Goal: Task Accomplishment & Management: Use online tool/utility

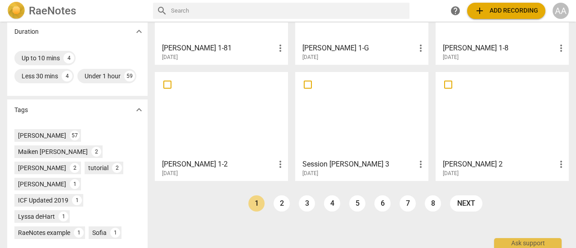
scroll to position [227, 0]
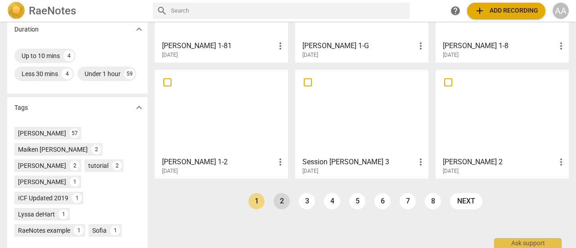
click at [281, 203] on link "2" at bounding box center [282, 201] width 16 height 16
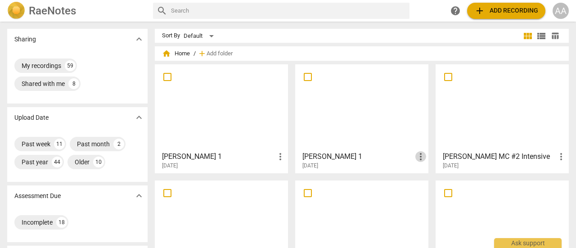
click at [421, 157] on span "more_vert" at bounding box center [421, 156] width 11 height 11
click at [425, 157] on li "Move" at bounding box center [430, 157] width 34 height 22
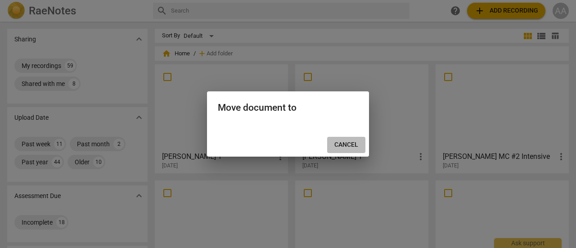
click at [350, 143] on span "Cancel" at bounding box center [347, 144] width 24 height 9
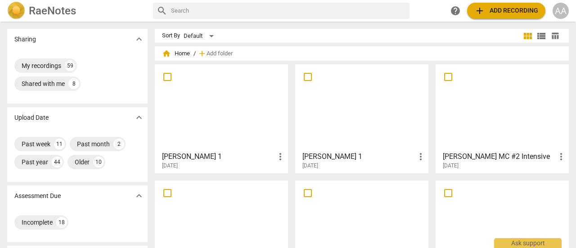
click at [310, 79] on input "checkbox" at bounding box center [308, 77] width 19 height 11
checkbox input "false"
click at [348, 88] on div at bounding box center [362, 108] width 127 height 80
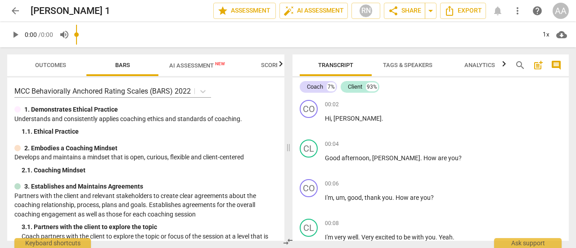
click at [200, 40] on input "range" at bounding box center [306, 34] width 460 height 29
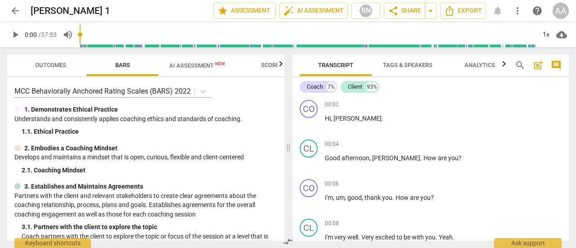
click at [201, 60] on span "AI Assessment New" at bounding box center [197, 66] width 77 height 14
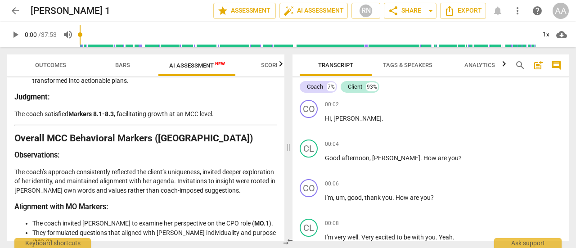
scroll to position [2147, 0]
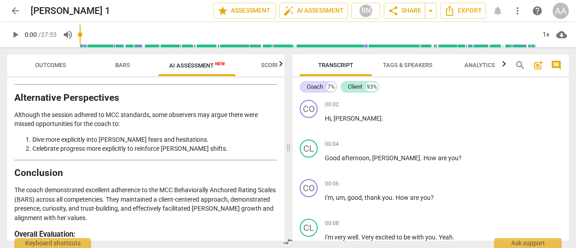
click at [11, 8] on span "arrow_back" at bounding box center [15, 10] width 11 height 11
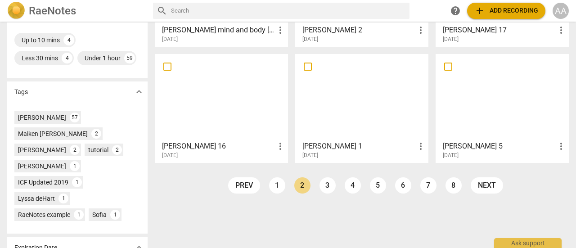
scroll to position [274, 0]
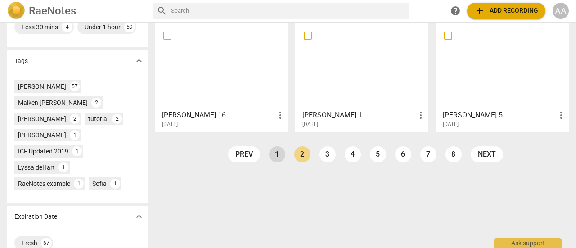
click at [277, 155] on link "1" at bounding box center [277, 154] width 16 height 16
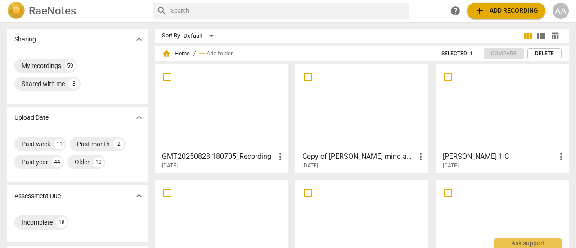
click at [386, 200] on div at bounding box center [362, 224] width 127 height 80
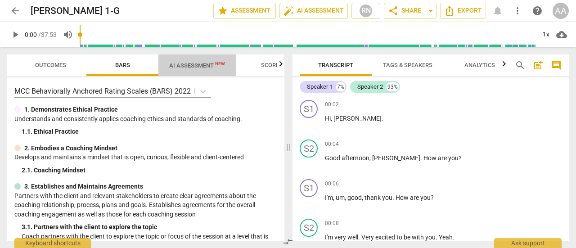
click at [203, 67] on span "AI Assessment New" at bounding box center [197, 65] width 56 height 7
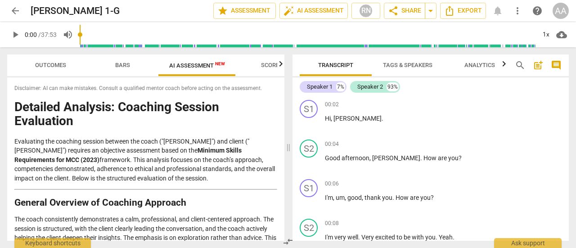
click at [55, 62] on span "Outcomes" at bounding box center [50, 65] width 31 height 7
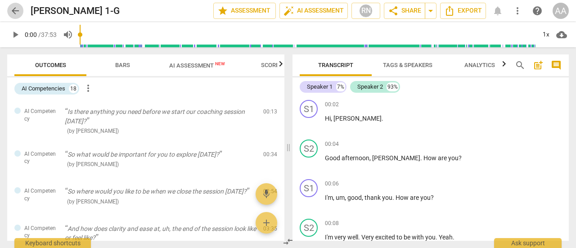
click at [14, 8] on span "arrow_back" at bounding box center [15, 10] width 11 height 11
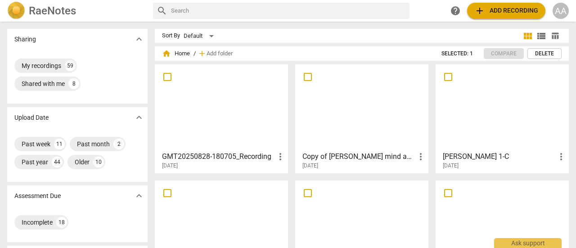
click at [476, 112] on div at bounding box center [502, 108] width 127 height 80
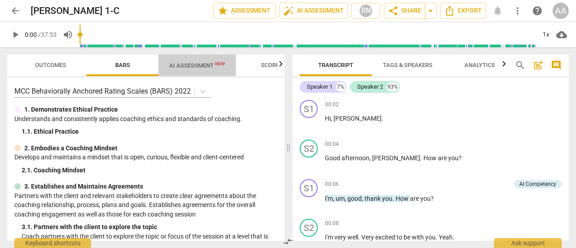
click at [200, 63] on span "AI Assessment New" at bounding box center [197, 65] width 56 height 7
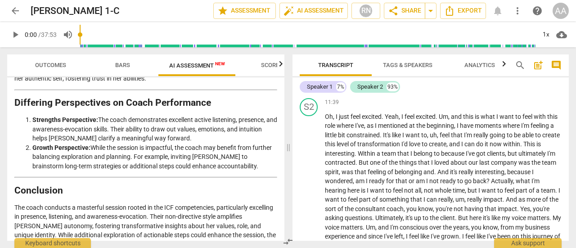
scroll to position [1508, 0]
